Goal: Information Seeking & Learning: Learn about a topic

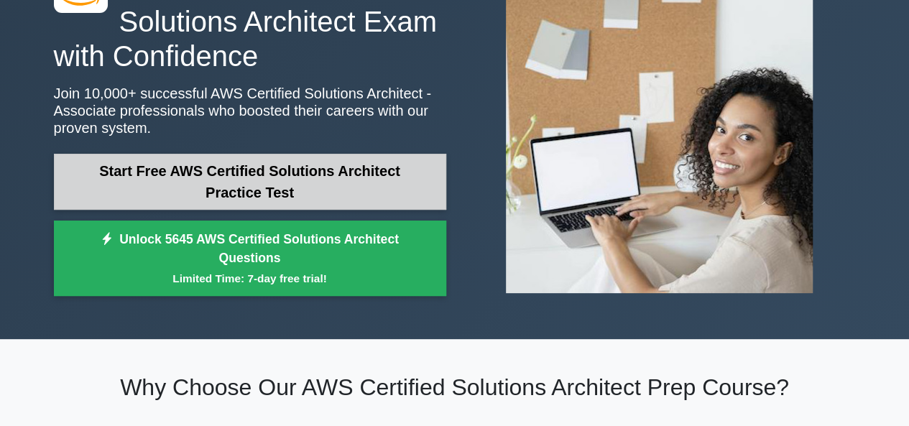
click at [323, 186] on link "Start Free AWS Certified Solutions Architect Practice Test" at bounding box center [250, 182] width 392 height 56
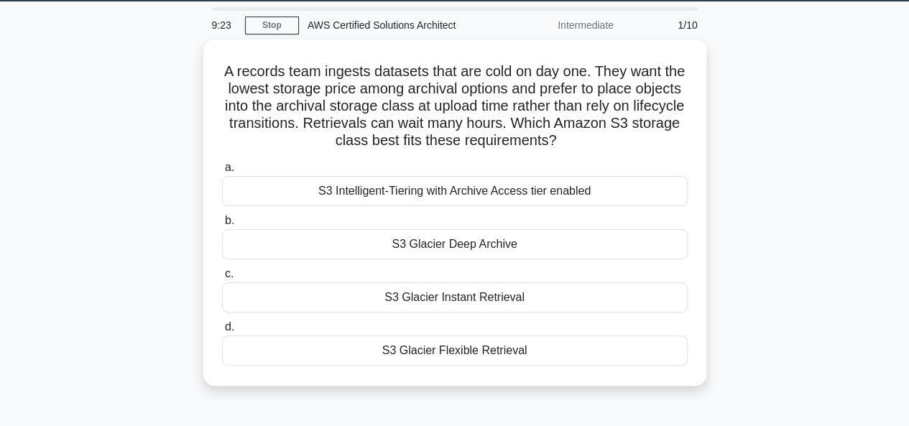
scroll to position [47, 0]
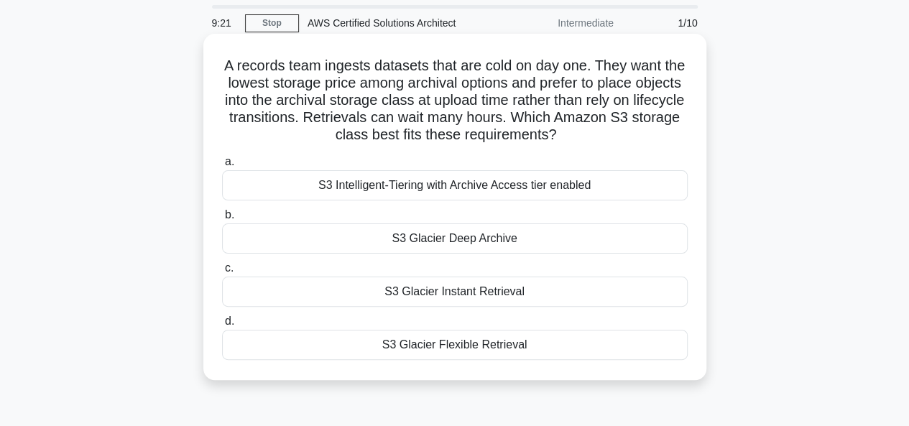
click at [509, 339] on div "S3 Glacier Flexible Retrieval" at bounding box center [455, 345] width 466 height 30
click at [222, 326] on input "d. S3 Glacier Flexible Retrieval" at bounding box center [222, 321] width 0 height 9
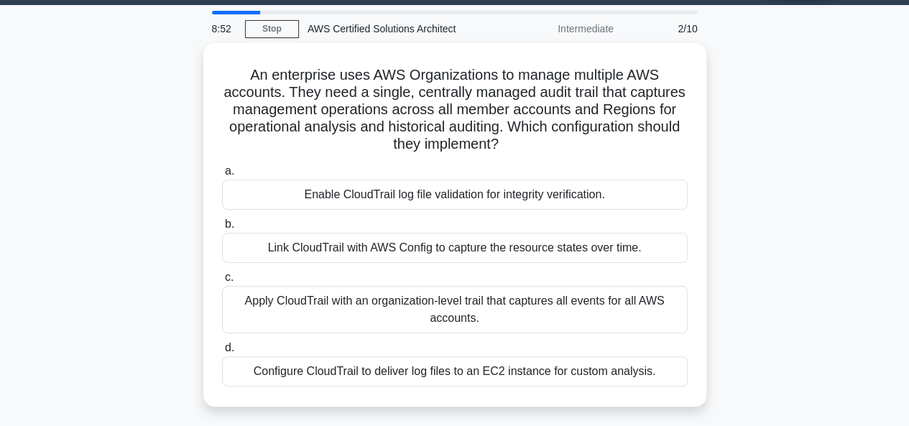
scroll to position [43, 0]
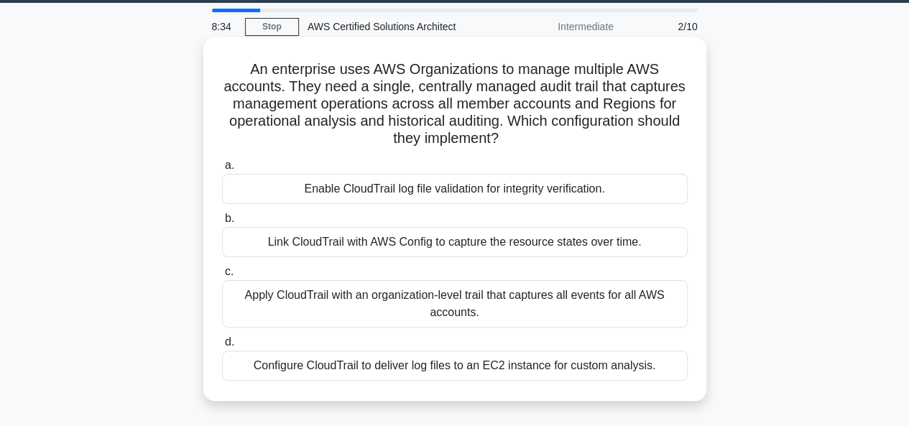
click at [515, 303] on div "Apply CloudTrail with an organization-level trail that captures all events for …" at bounding box center [455, 303] width 466 height 47
click at [222, 277] on input "c. Apply CloudTrail with an organization-level trail that captures all events f…" at bounding box center [222, 271] width 0 height 9
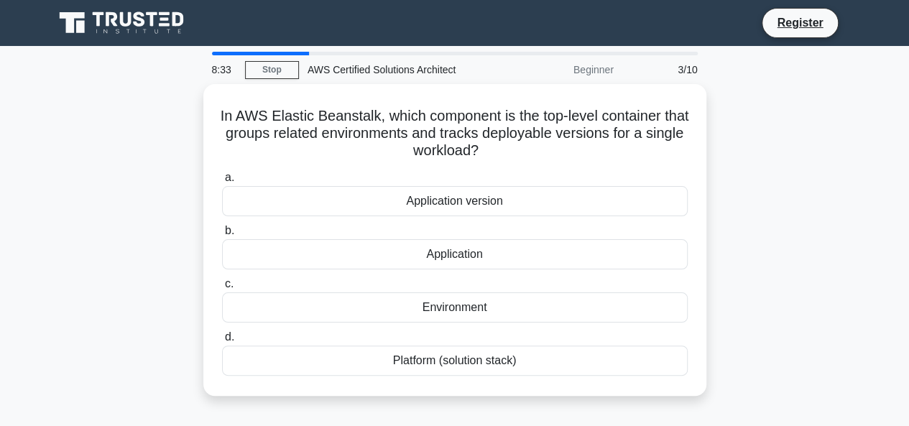
scroll to position [0, 0]
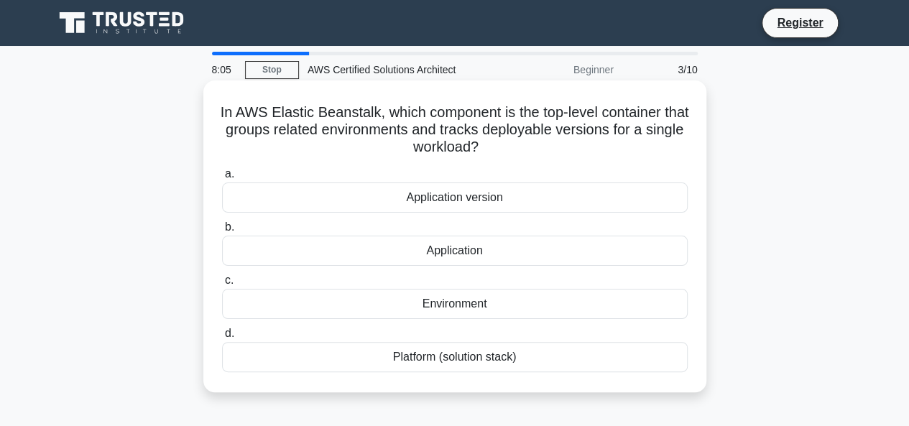
click at [494, 361] on div "Platform (solution stack)" at bounding box center [455, 357] width 466 height 30
click at [222, 338] on input "d. Platform (solution stack)" at bounding box center [222, 333] width 0 height 9
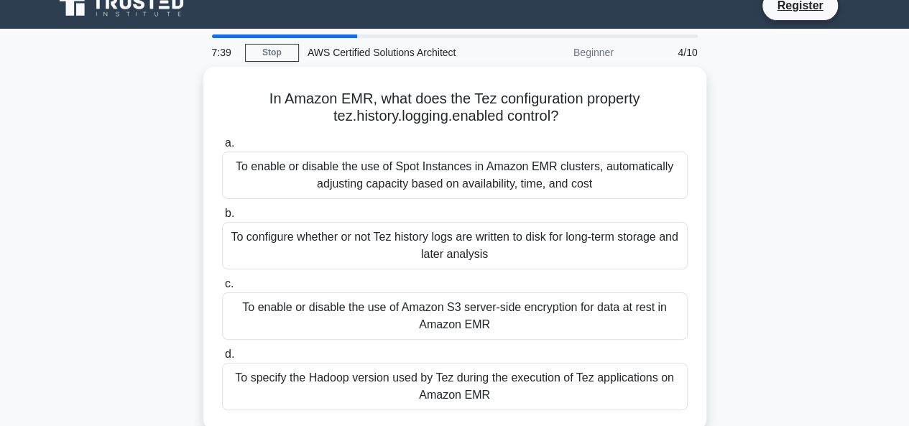
scroll to position [16, 0]
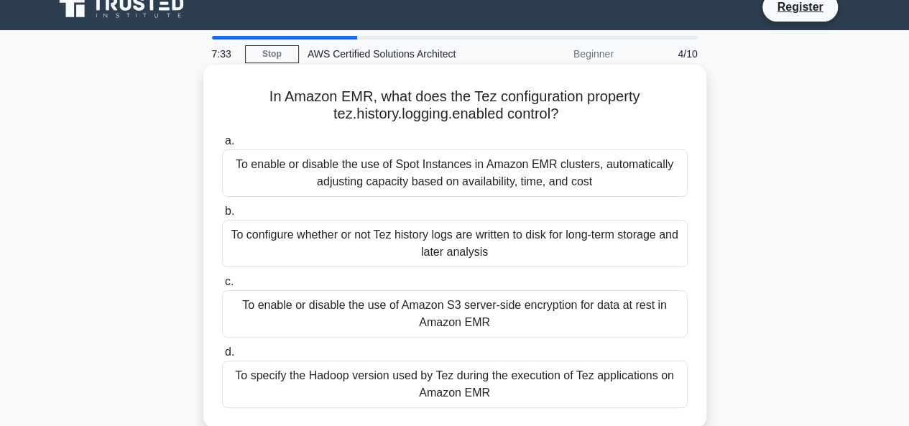
click at [509, 248] on div "To configure whether or not Tez history logs are written to disk for long-term …" at bounding box center [455, 243] width 466 height 47
click at [222, 216] on input "b. To configure whether or not Tez history logs are written to disk for long-te…" at bounding box center [222, 211] width 0 height 9
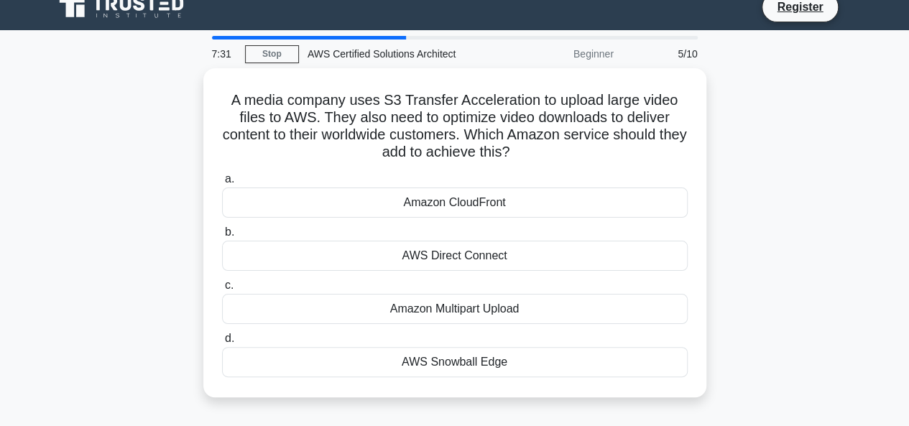
scroll to position [0, 0]
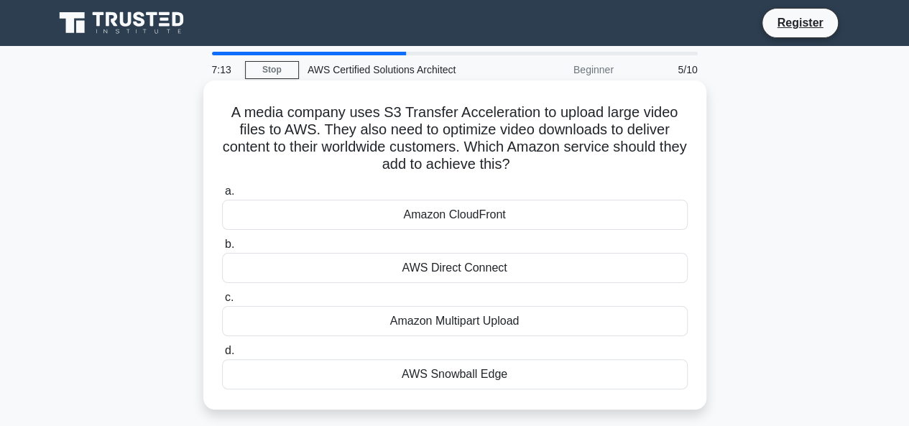
click at [489, 228] on div "Amazon CloudFront" at bounding box center [455, 215] width 466 height 30
click at [222, 196] on input "a. Amazon CloudFront" at bounding box center [222, 191] width 0 height 9
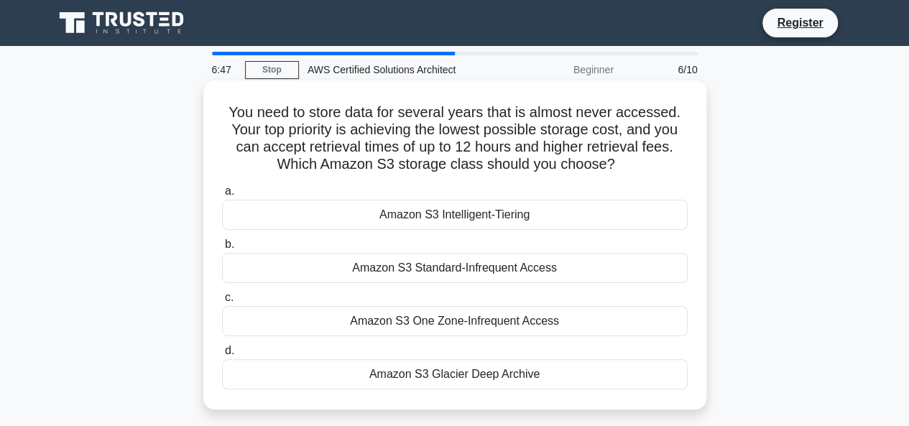
click at [517, 372] on div "Amazon S3 Glacier Deep Archive" at bounding box center [455, 374] width 466 height 30
click at [222, 356] on input "d. Amazon S3 Glacier Deep Archive" at bounding box center [222, 350] width 0 height 9
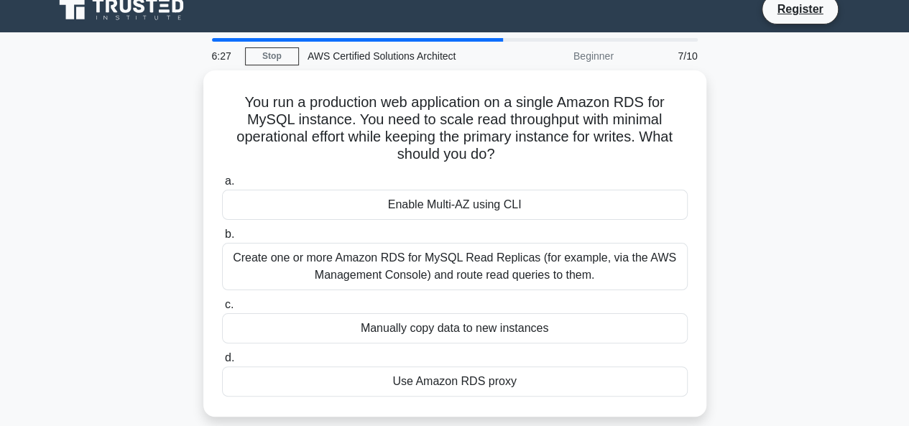
scroll to position [14, 0]
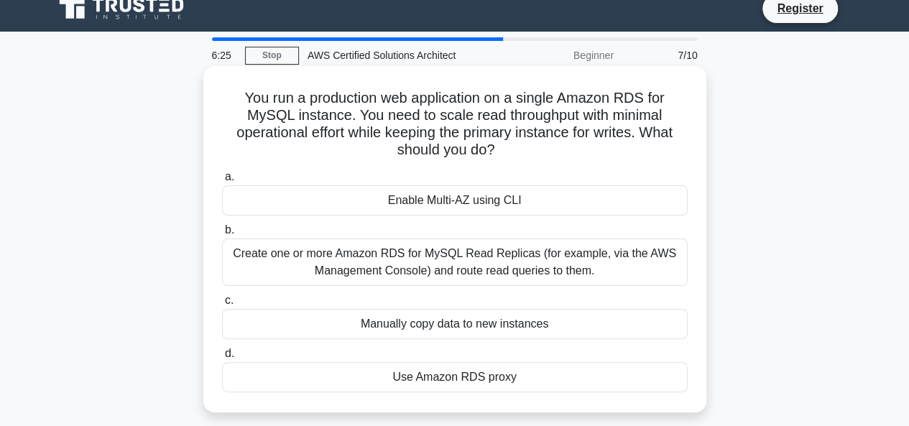
click at [461, 382] on div "Use Amazon RDS proxy" at bounding box center [455, 377] width 466 height 30
click at [222, 359] on input "d. Use Amazon RDS proxy" at bounding box center [222, 353] width 0 height 9
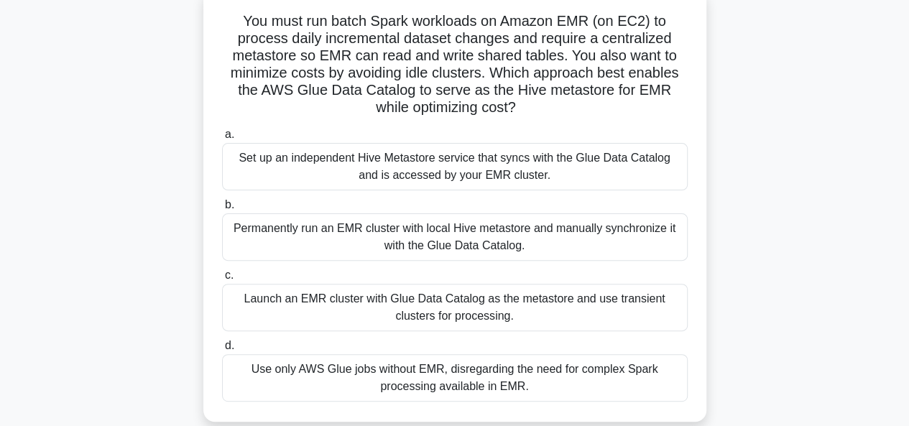
scroll to position [96, 0]
click at [744, 285] on div "You must run batch Spark workloads on Amazon EMR (on EC2) to process daily incr…" at bounding box center [454, 214] width 819 height 450
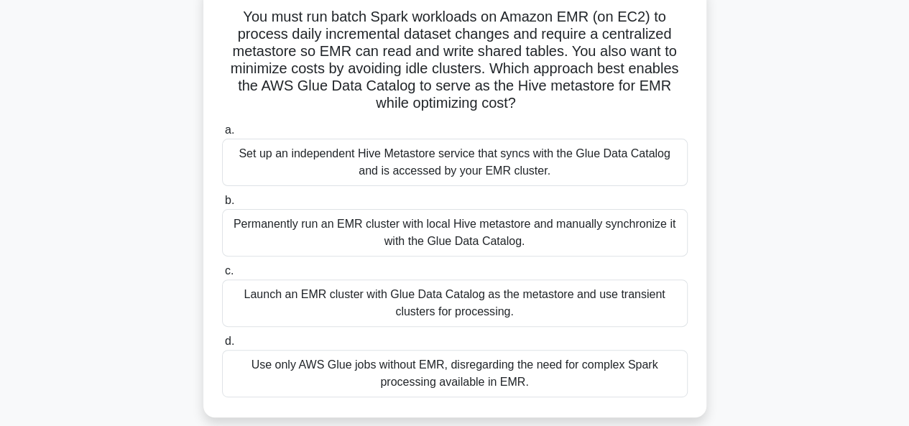
click at [496, 302] on div "Launch an EMR cluster with Glue Data Catalog as the metastore and use transient…" at bounding box center [455, 302] width 466 height 47
click at [222, 276] on input "c. Launch an EMR cluster with Glue Data Catalog as the metastore and use transi…" at bounding box center [222, 271] width 0 height 9
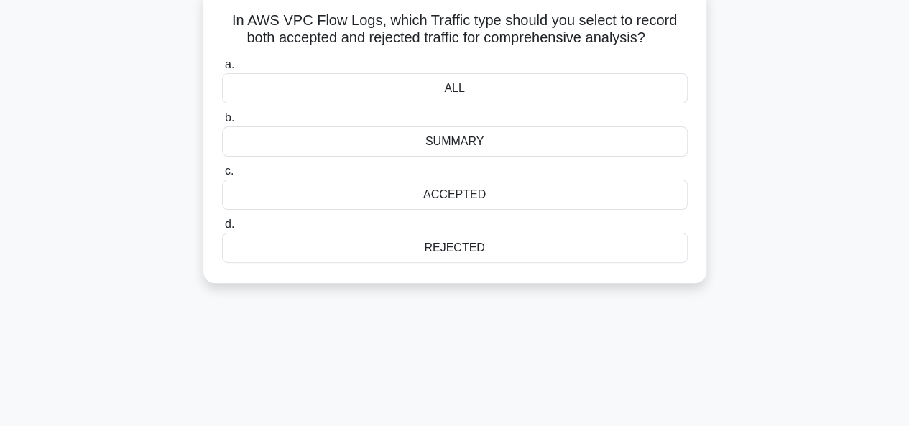
scroll to position [0, 0]
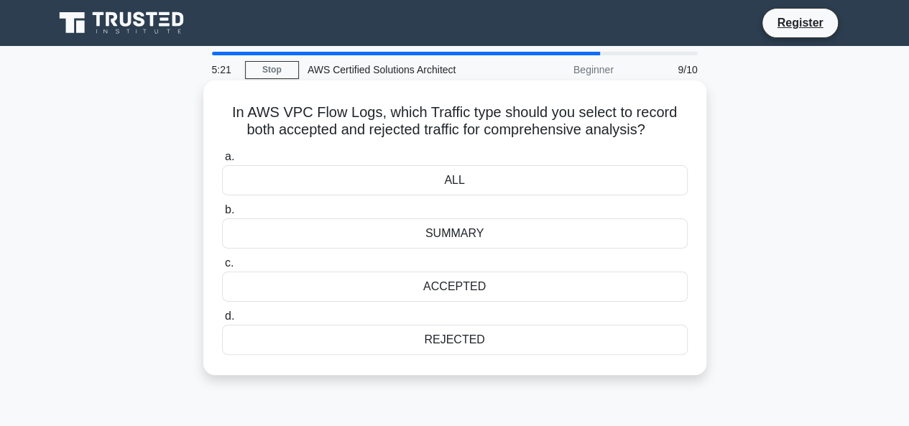
click at [496, 182] on div "ALL" at bounding box center [455, 180] width 466 height 30
click at [222, 162] on input "a. ALL" at bounding box center [222, 156] width 0 height 9
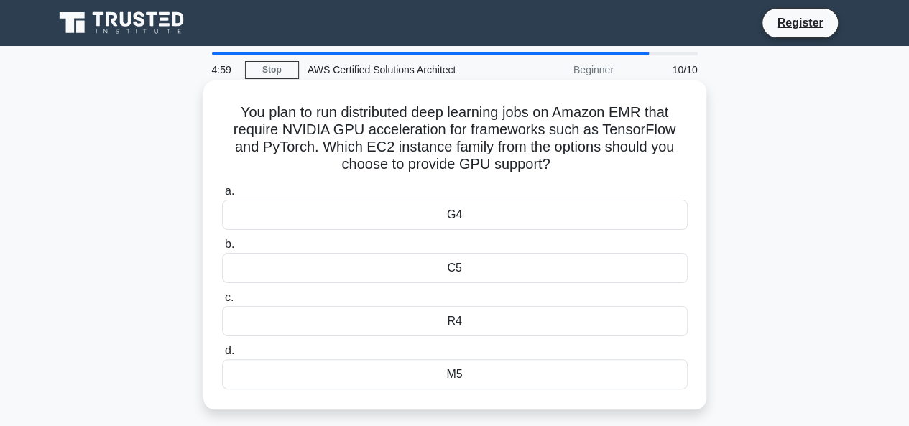
click at [461, 322] on div "R4" at bounding box center [455, 321] width 466 height 30
click at [222, 302] on input "c. R4" at bounding box center [222, 297] width 0 height 9
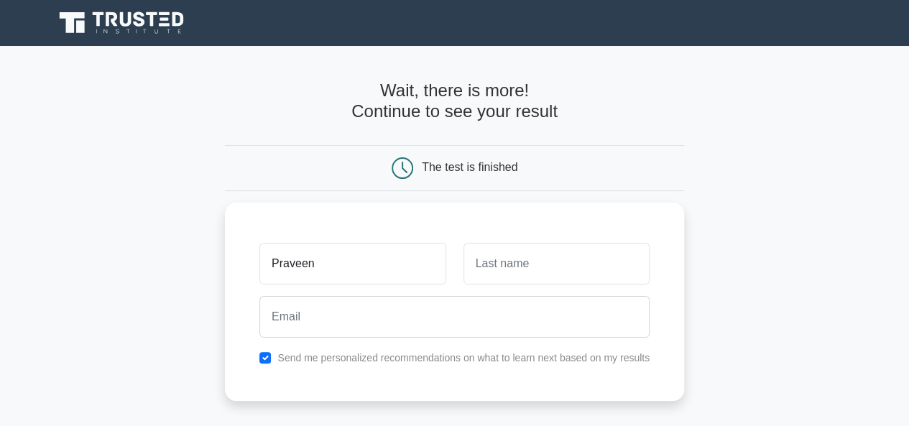
type input "Praveen"
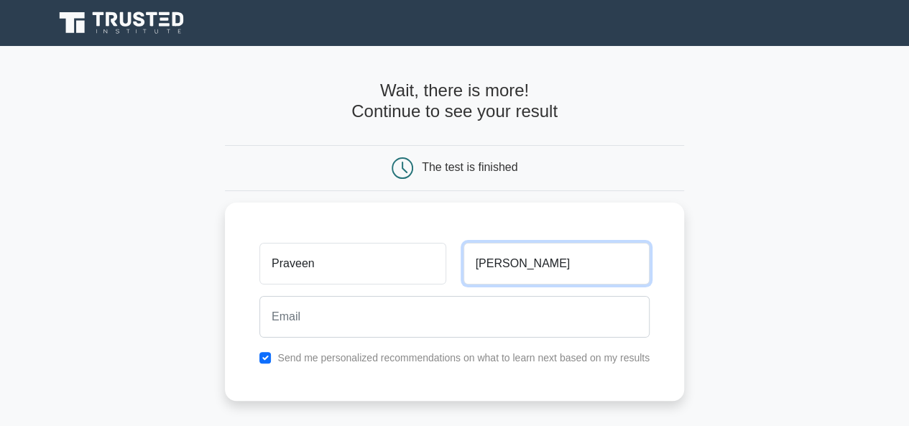
type input "Warrier"
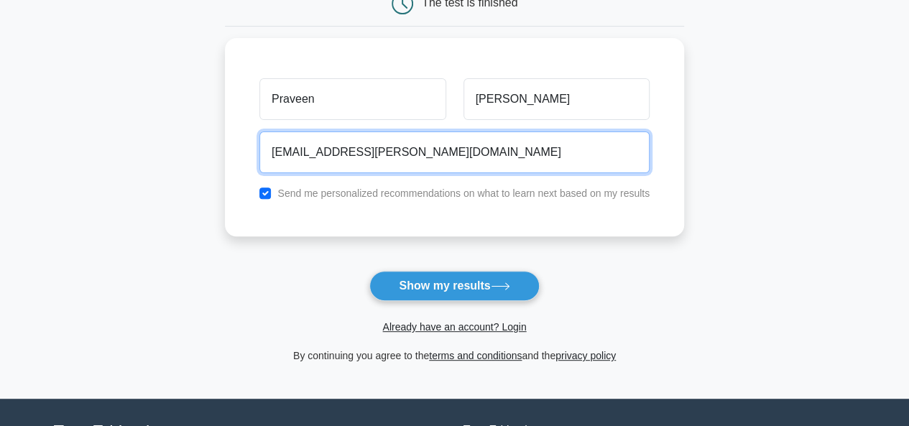
scroll to position [165, 0]
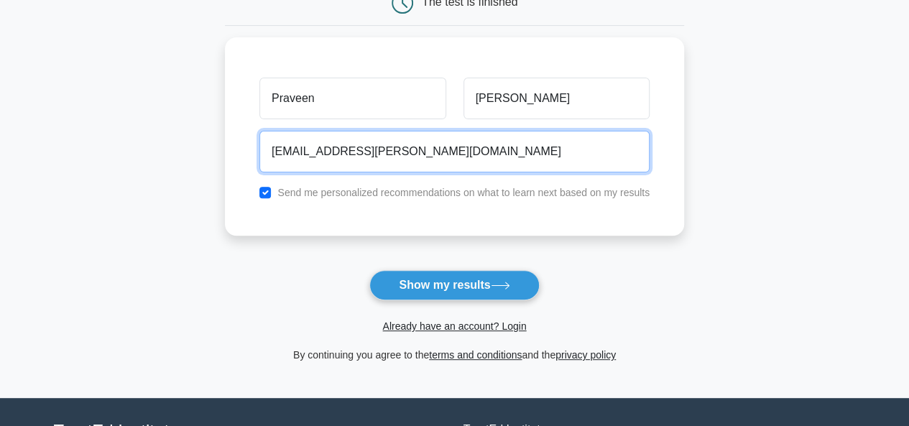
type input "praveen.vinodh.warrier2@gmail.com"
click at [369, 270] on button "Show my results" at bounding box center [454, 285] width 170 height 30
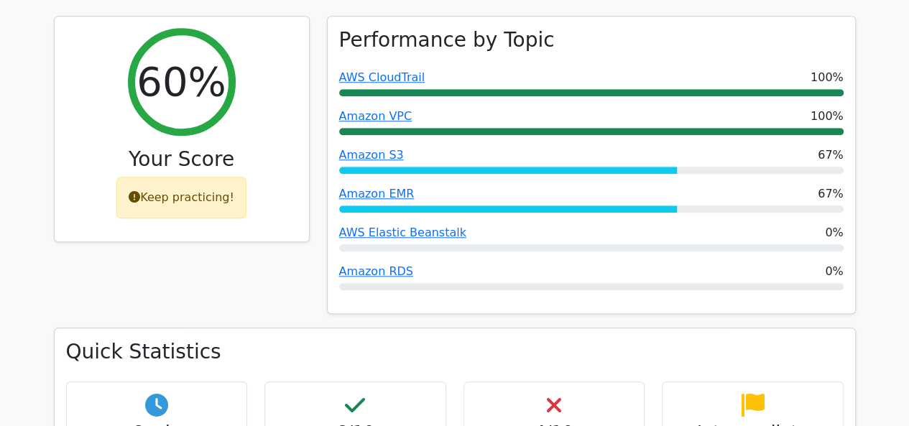
scroll to position [475, 0]
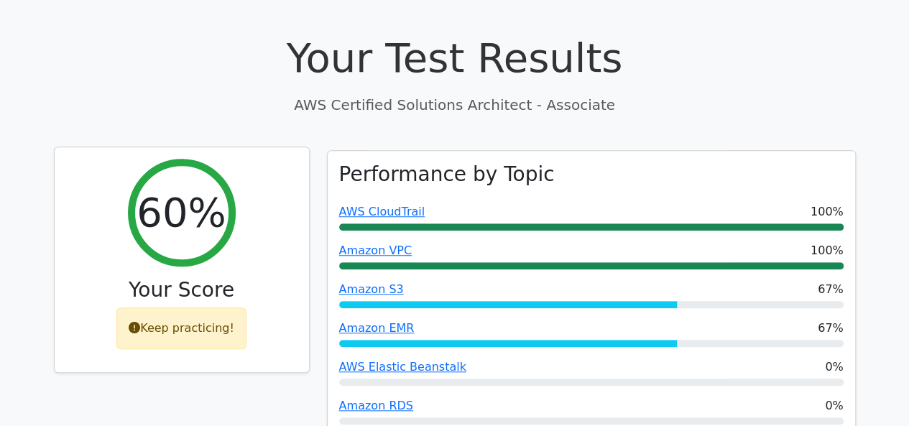
click at [136, 322] on icon at bounding box center [134, 327] width 11 height 11
click at [184, 308] on div "Keep practicing!" at bounding box center [181, 329] width 130 height 42
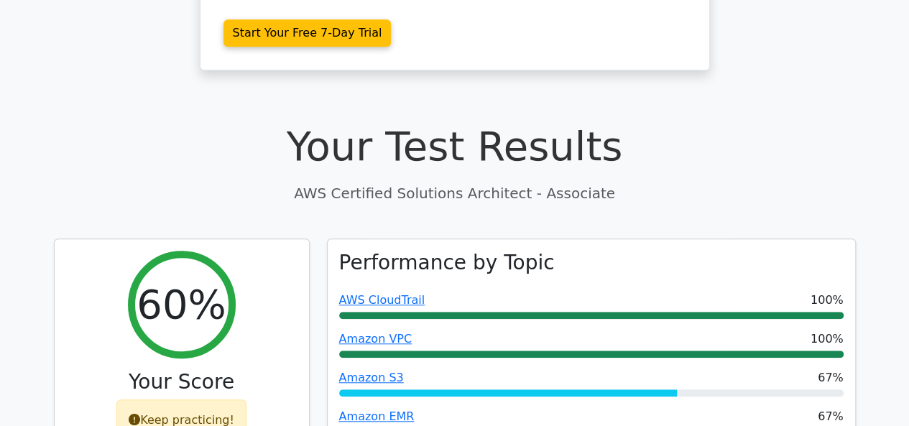
scroll to position [269, 0]
